Goal: Transaction & Acquisition: Purchase product/service

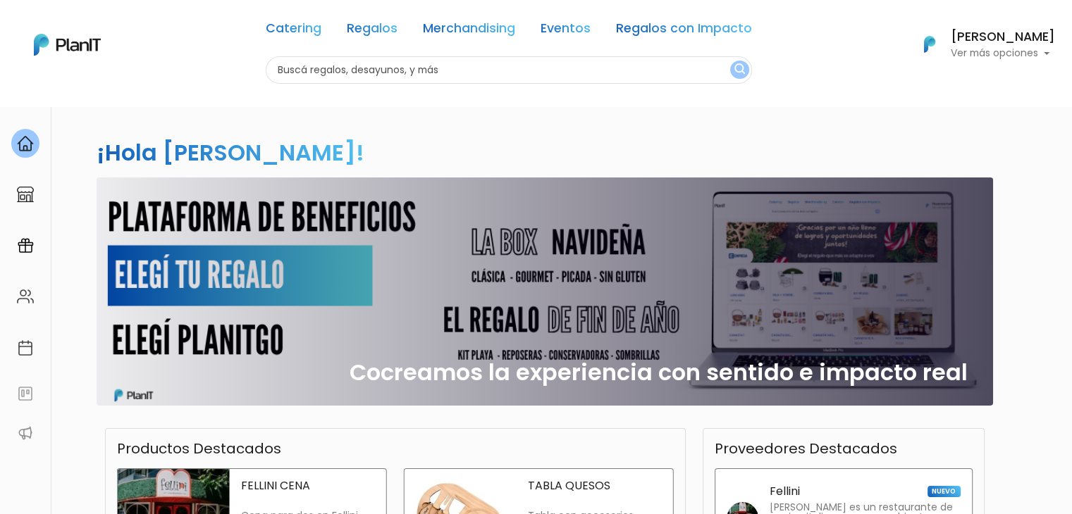
click at [449, 76] on input "text" at bounding box center [509, 69] width 486 height 27
type input "vino"
click at [730, 61] on button "submit" at bounding box center [739, 70] width 19 height 18
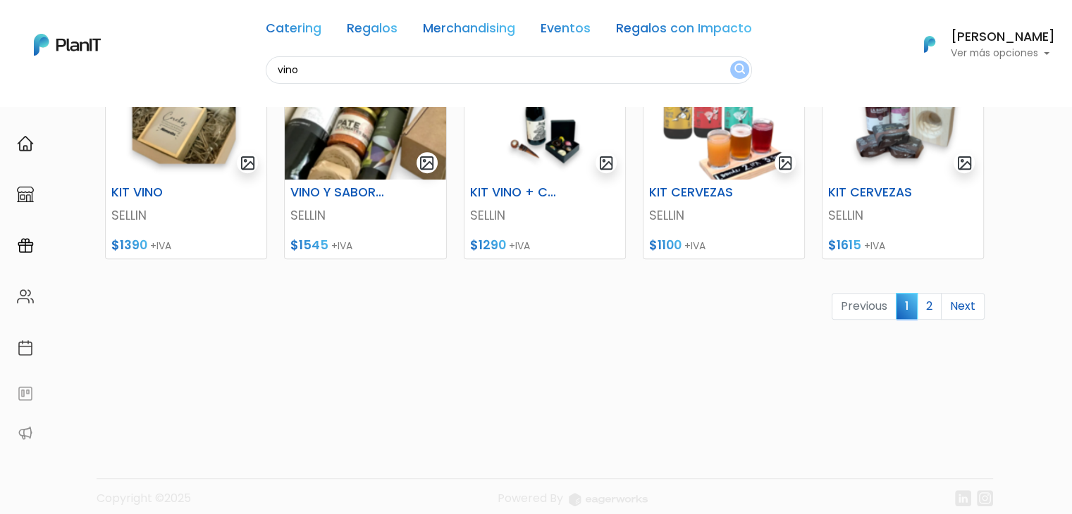
scroll to position [684, 0]
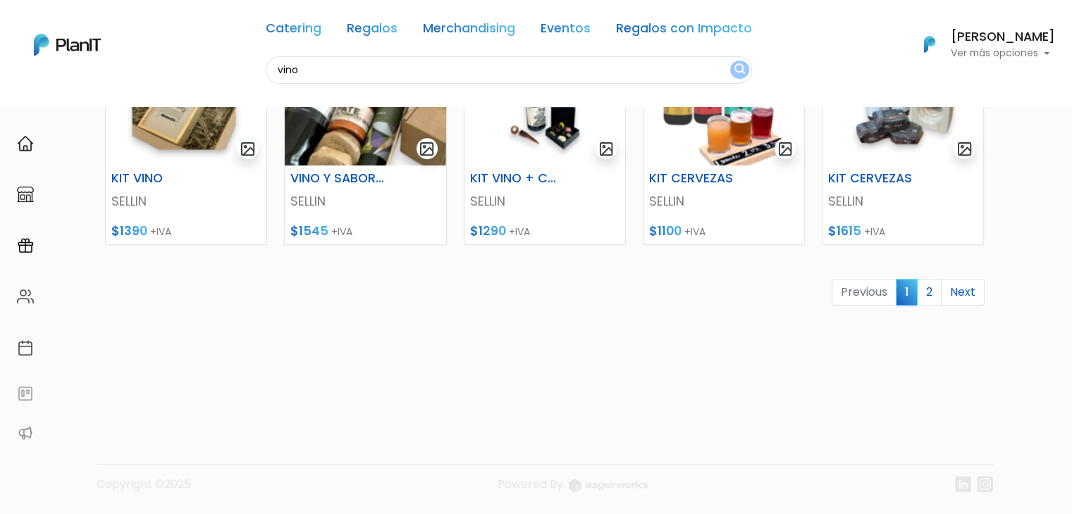
click at [924, 292] on link "2" at bounding box center [929, 292] width 25 height 27
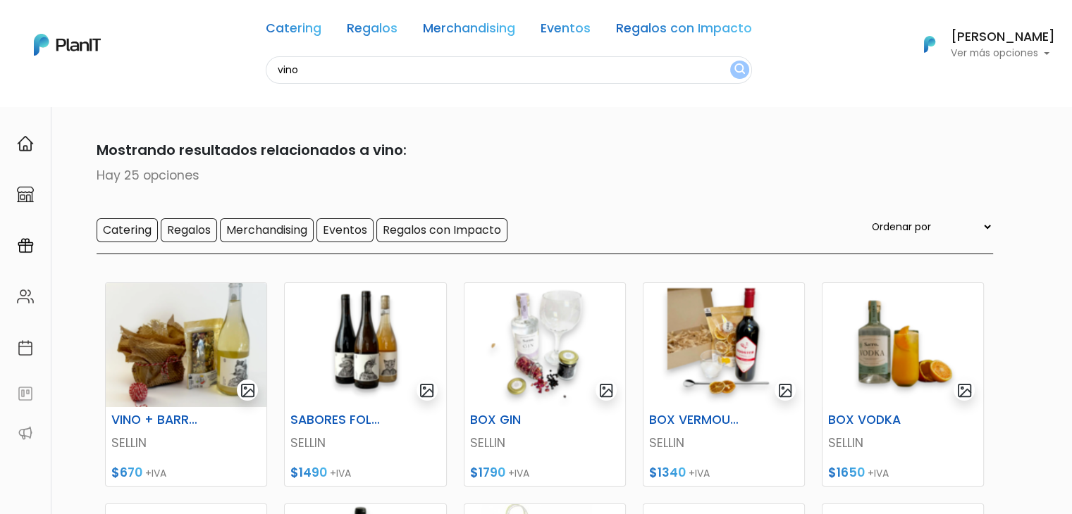
drag, startPoint x: 1081, startPoint y: 120, endPoint x: 958, endPoint y: 110, distance: 123.7
click at [958, 110] on html "Catering Regalos Merchandising Eventos Regalos con Impacto vino Catering Regalo…" at bounding box center [536, 257] width 1072 height 514
click at [369, 35] on link "Regalos" at bounding box center [372, 31] width 51 height 17
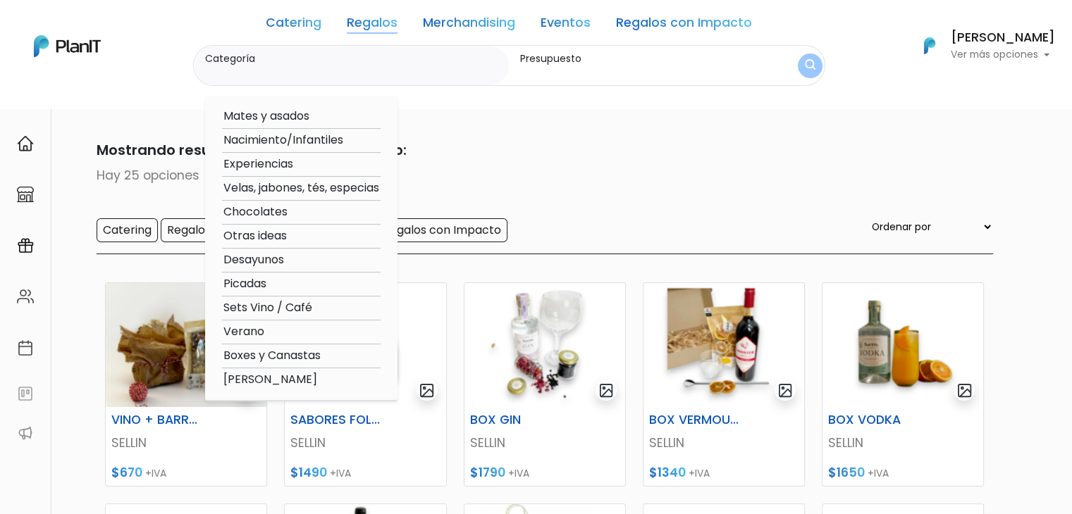
click at [271, 305] on option "Sets Vino / Café" at bounding box center [301, 308] width 159 height 18
type input "Sets Vino / Café"
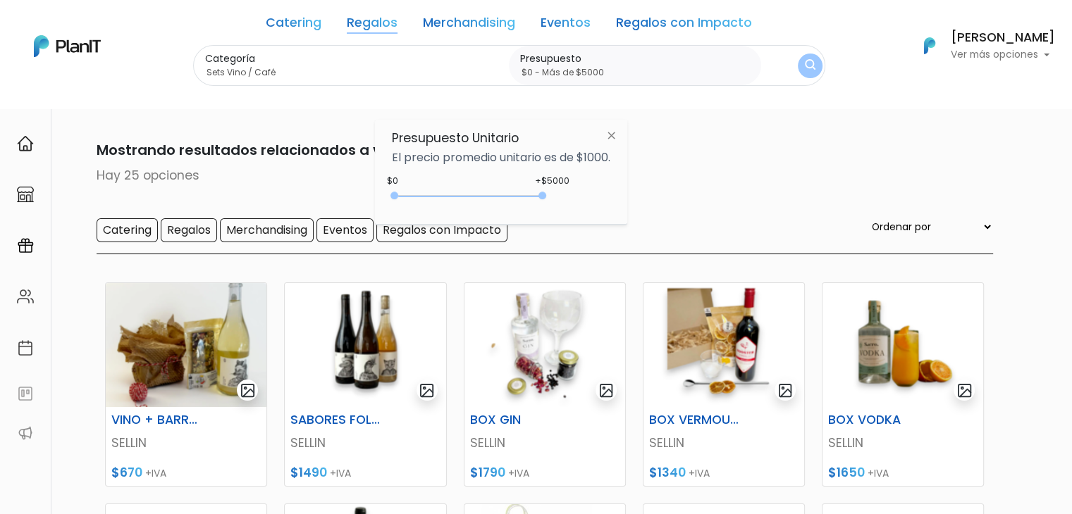
type input "$0 - Más de $5000"
drag, startPoint x: 426, startPoint y: 195, endPoint x: 587, endPoint y: 204, distance: 161.6
click at [587, 204] on div "+$5000 $0 0 : 5000 0 5000 0,5000" at bounding box center [501, 199] width 218 height 28
click at [797, 67] on button "submit" at bounding box center [809, 65] width 27 height 27
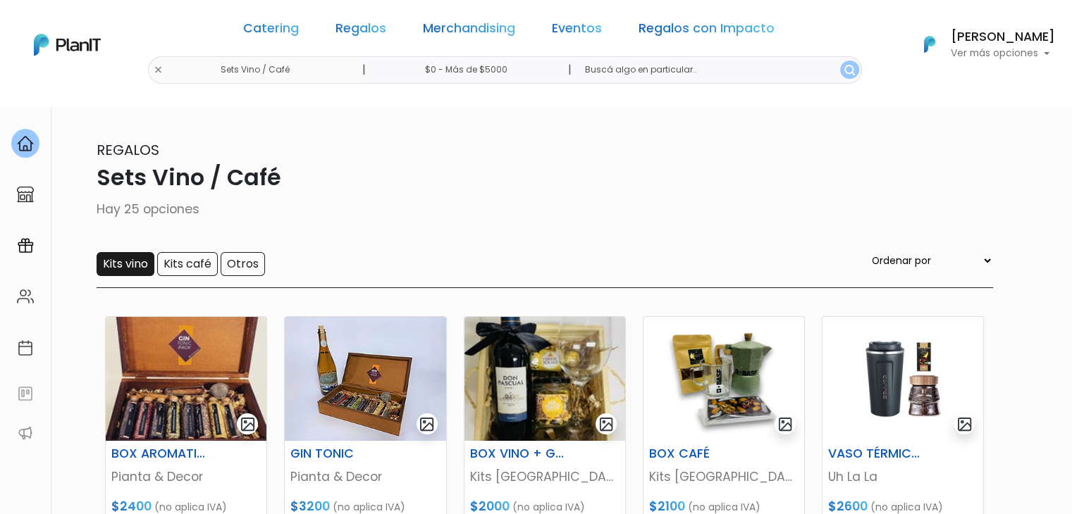
click at [117, 268] on input "Kits vino" at bounding box center [126, 264] width 58 height 24
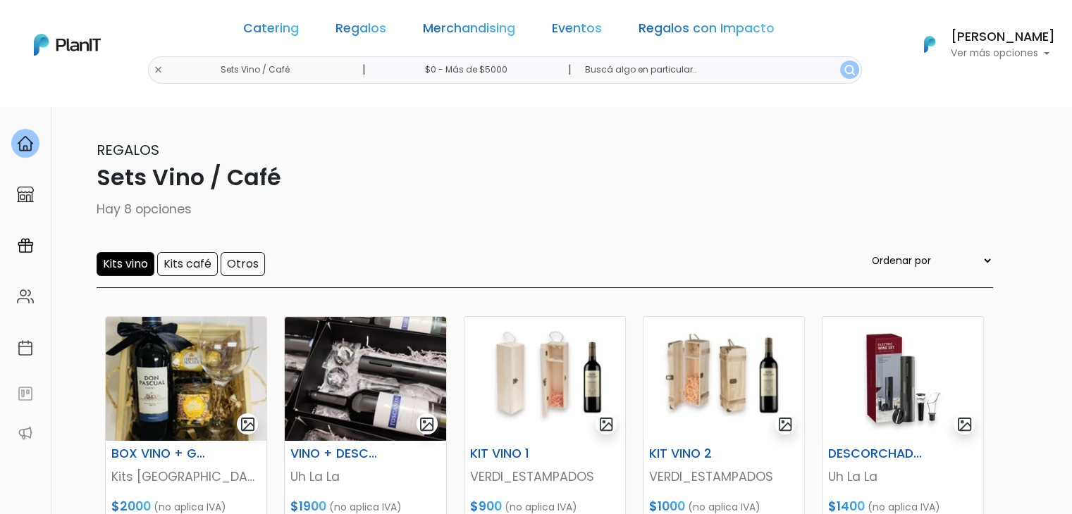
click at [195, 68] on div "Catering Regalos Merchandising Eventos Regalos con Impacto Sets Vino / Café | $…" at bounding box center [536, 45] width 1072 height 78
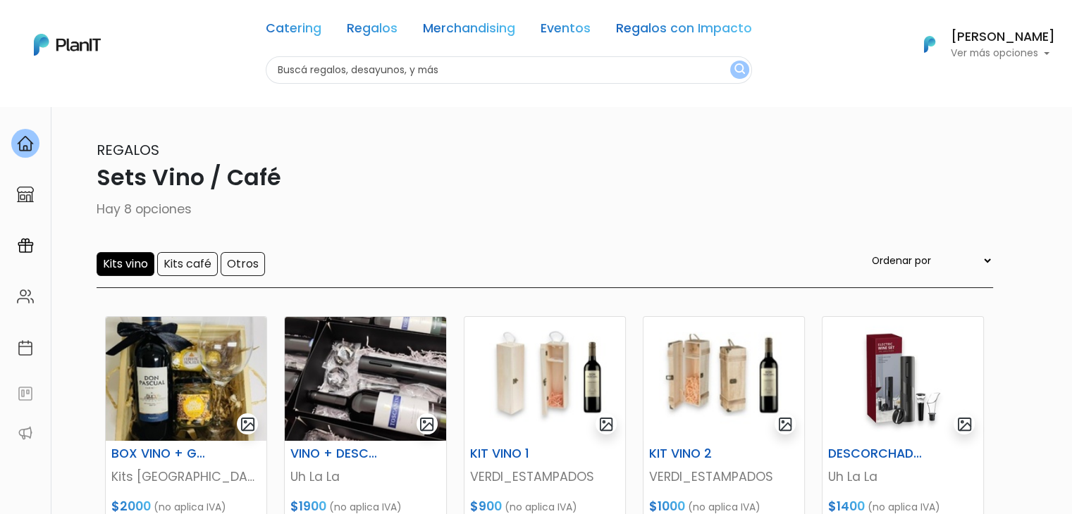
click at [289, 75] on input "text" at bounding box center [509, 69] width 486 height 27
type input "bolsa"
click at [730, 61] on button "submit" at bounding box center [739, 70] width 19 height 18
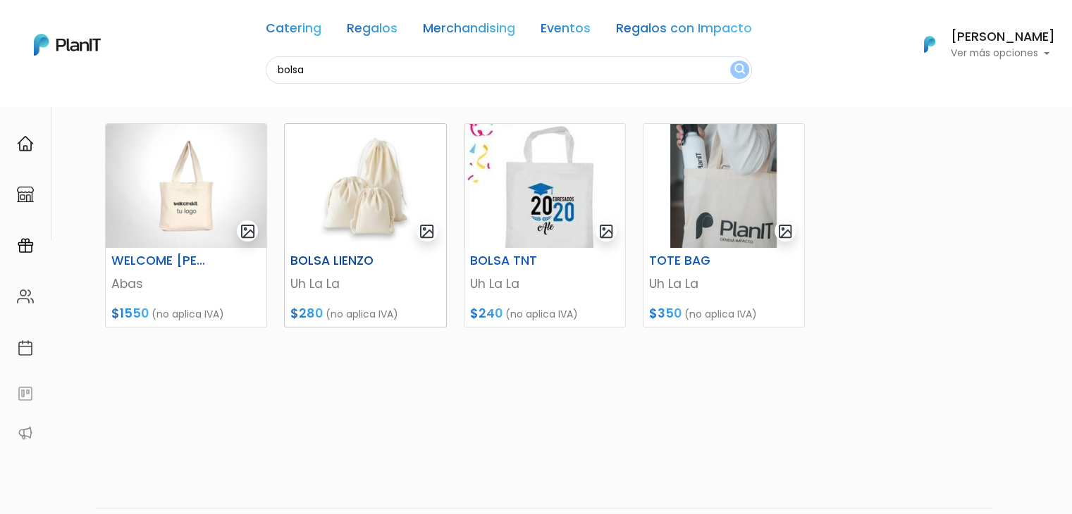
click at [364, 187] on img at bounding box center [365, 186] width 161 height 124
click at [736, 175] on img at bounding box center [723, 186] width 161 height 124
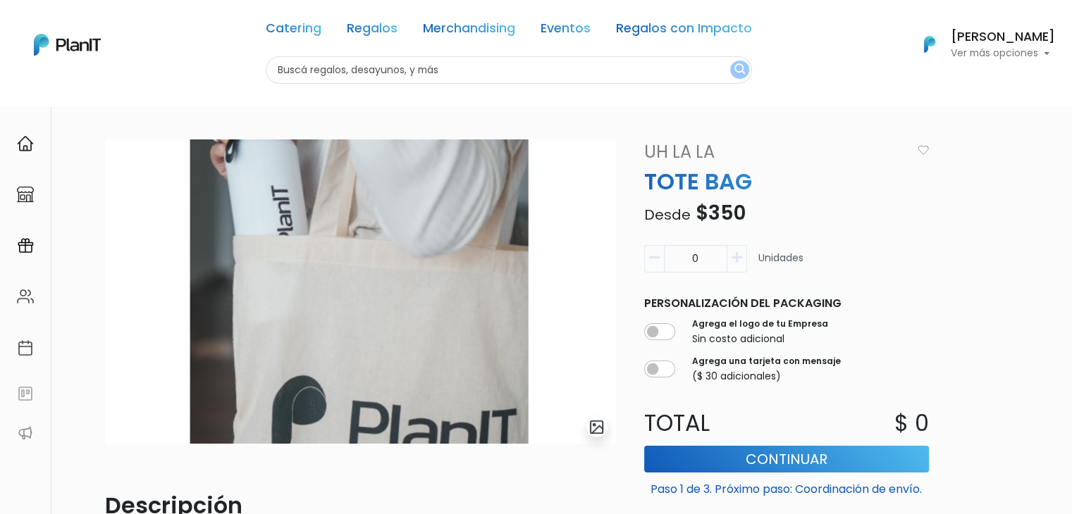
click at [320, 69] on input "text" at bounding box center [509, 69] width 486 height 27
type input "lapice"
click at [730, 61] on button "submit" at bounding box center [739, 70] width 19 height 18
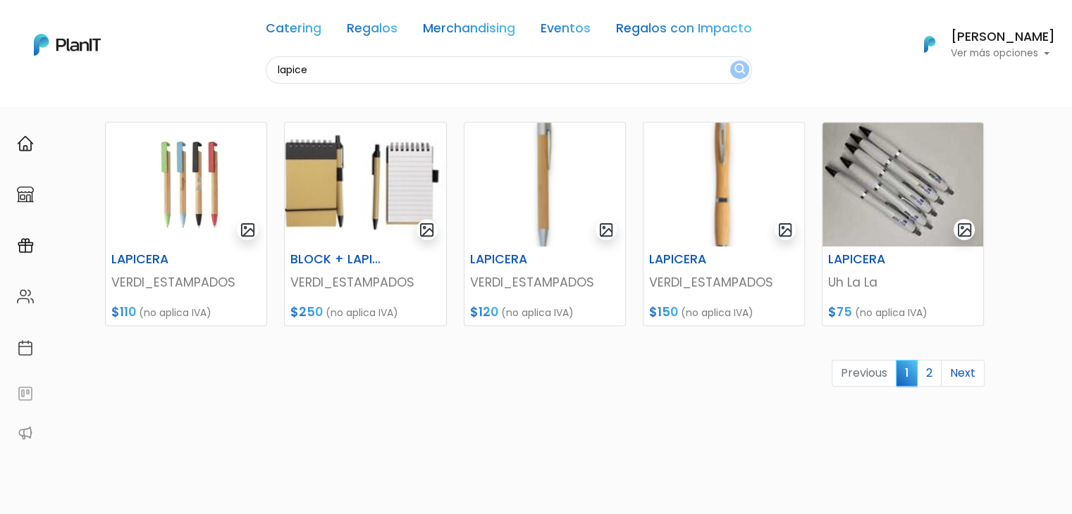
scroll to position [684, 0]
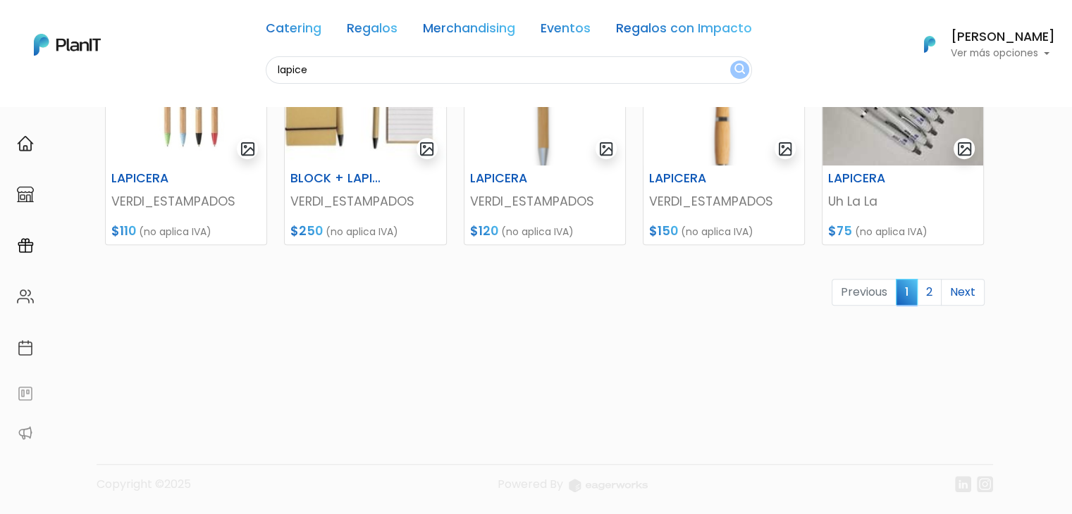
click at [930, 295] on link "2" at bounding box center [929, 292] width 25 height 27
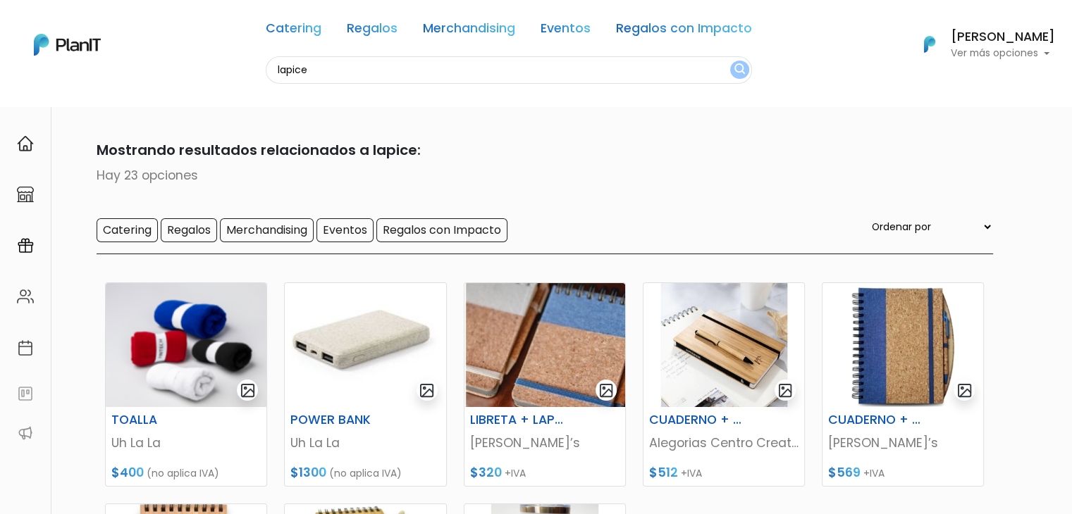
click at [325, 68] on input "lapice" at bounding box center [509, 69] width 486 height 27
type input "donut"
click at [730, 61] on button "submit" at bounding box center [739, 70] width 19 height 18
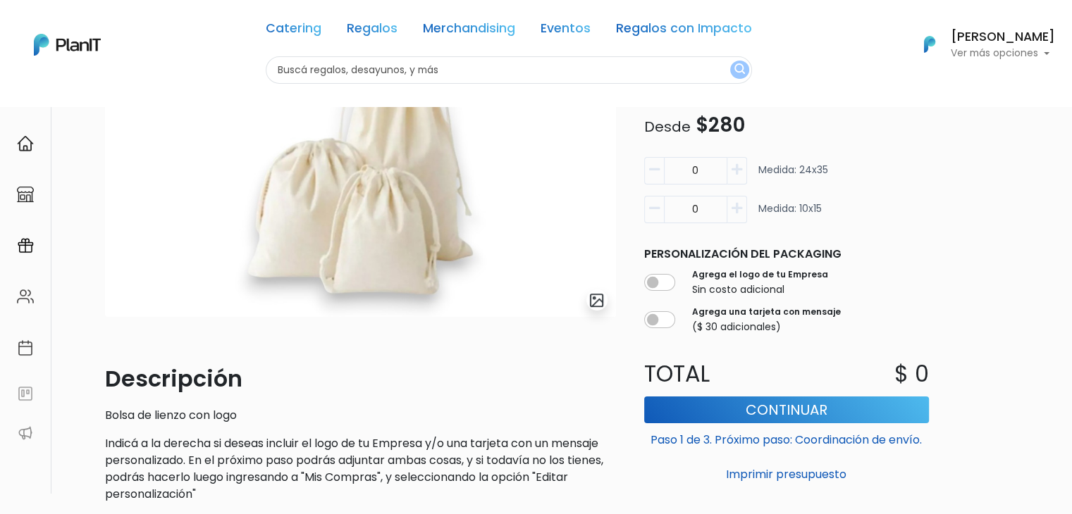
scroll to position [143, 0]
